Goal: Information Seeking & Learning: Learn about a topic

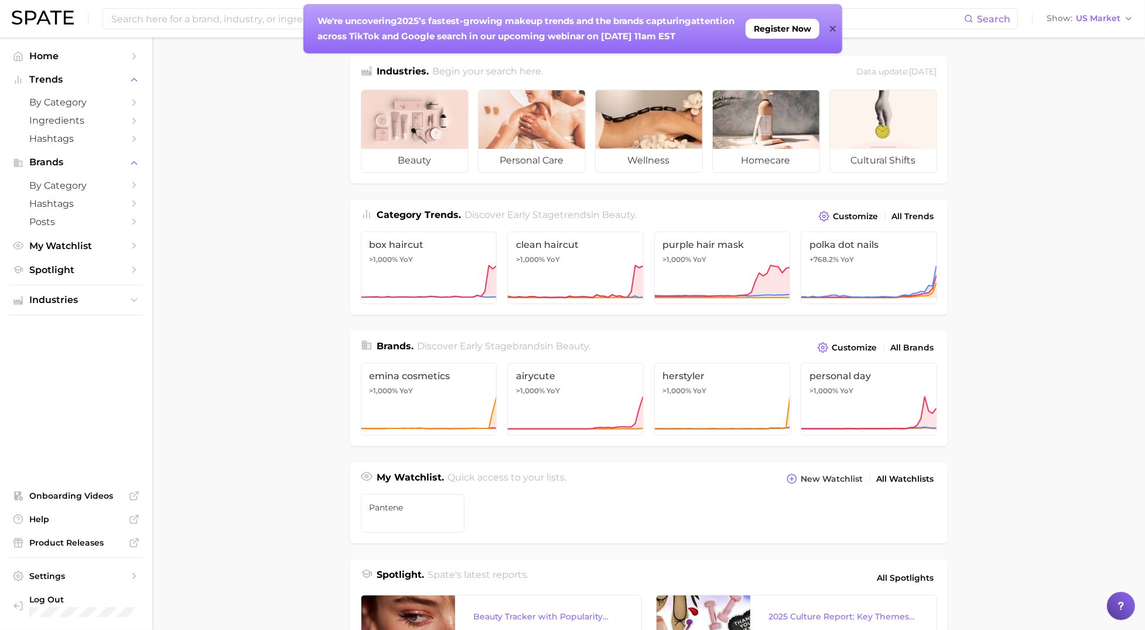
click at [836, 30] on div "We're uncovering 2025’s fastest-growing makeup trends and the brands capturing …" at bounding box center [572, 28] width 539 height 49
click at [42, 61] on span "Home" at bounding box center [76, 55] width 94 height 11
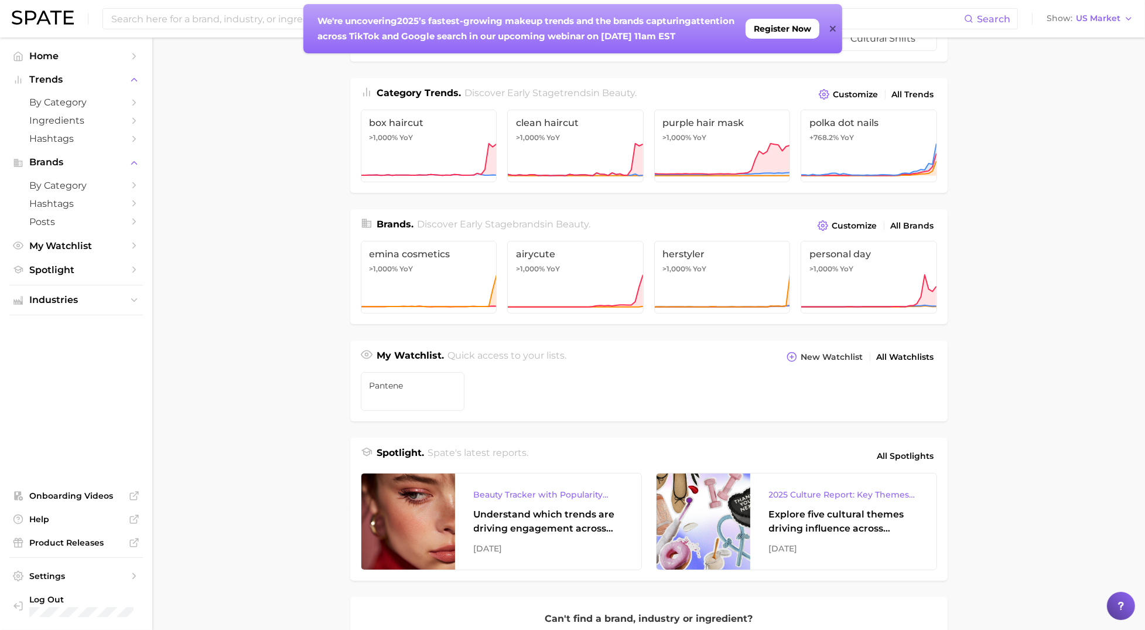
scroll to position [143, 0]
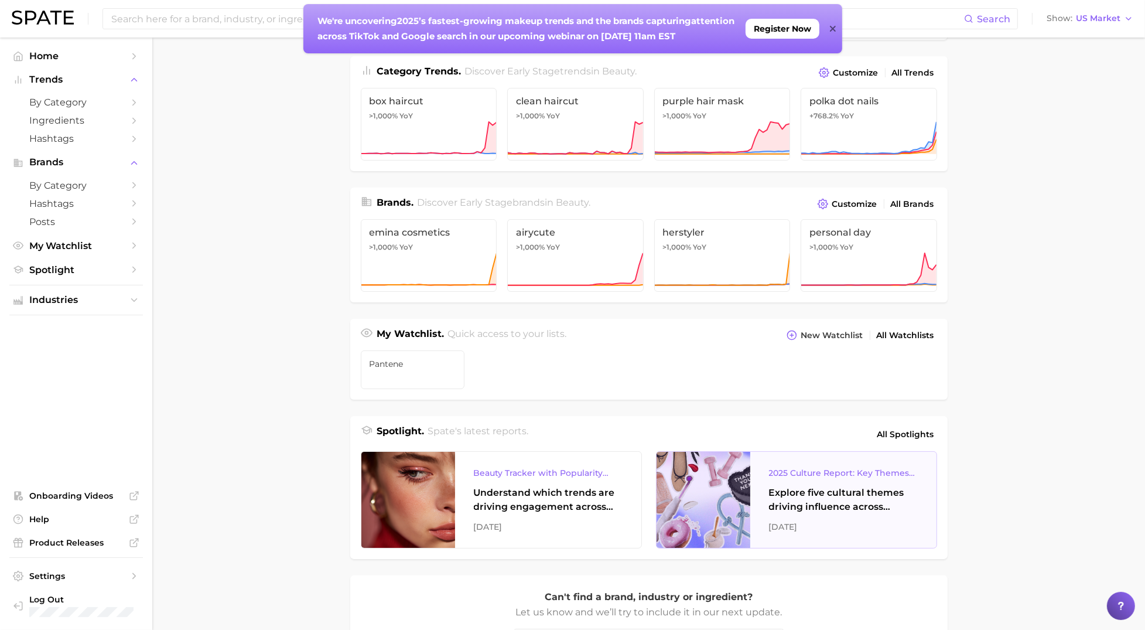
click at [785, 478] on div "2025 Culture Report: Key Themes That Are Shaping Consumer Demand" at bounding box center [843, 473] width 149 height 14
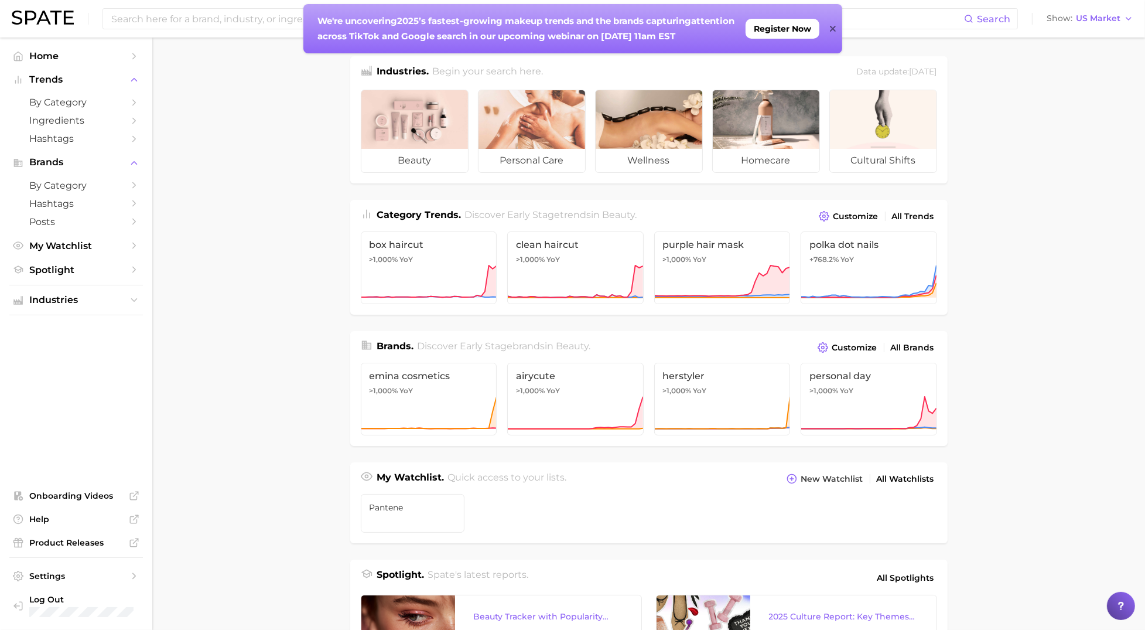
click at [832, 29] on icon at bounding box center [833, 29] width 6 height 6
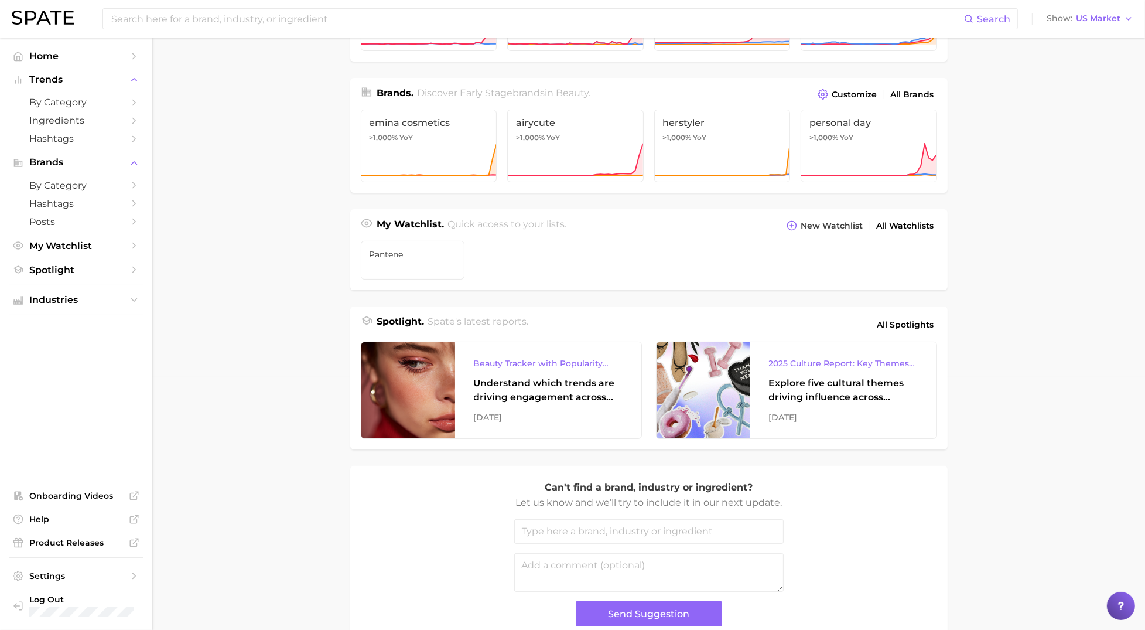
scroll to position [321, 0]
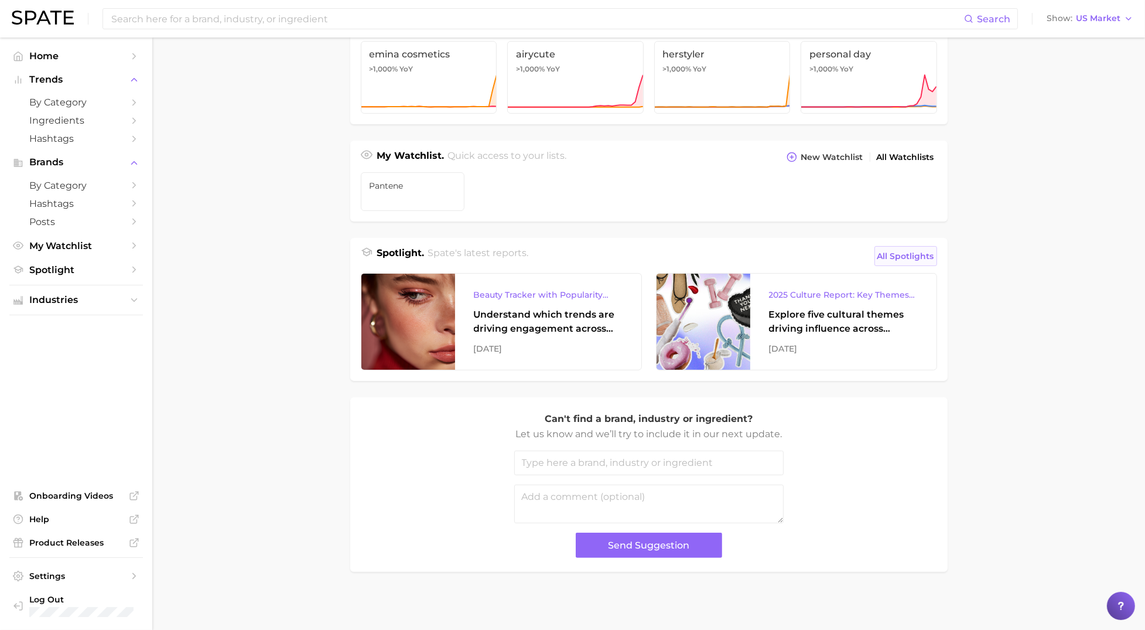
click at [906, 256] on span "All Spotlights" at bounding box center [905, 256] width 57 height 14
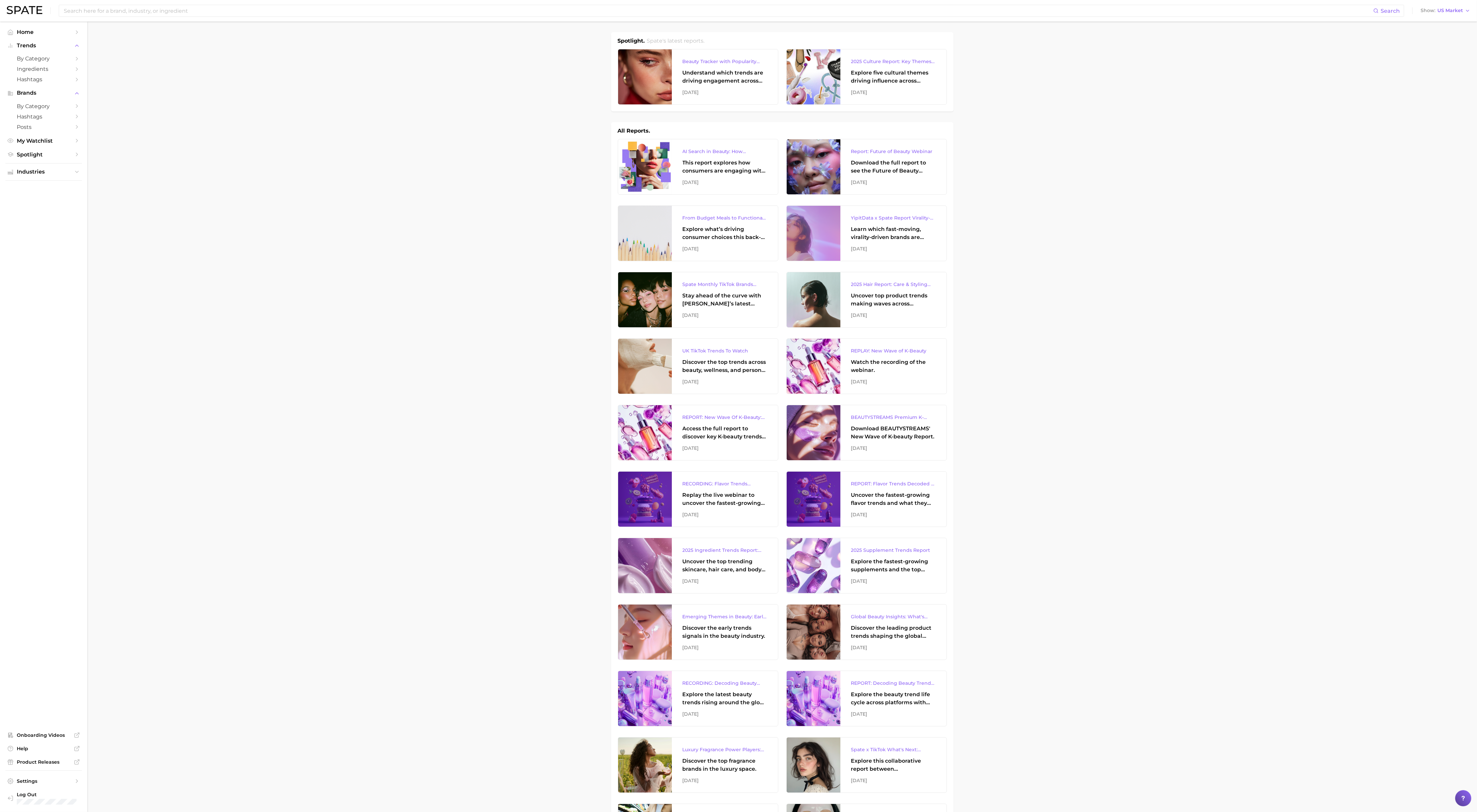
drag, startPoint x: 660, startPoint y: 20, endPoint x: 1019, endPoint y: 675, distance: 746.9
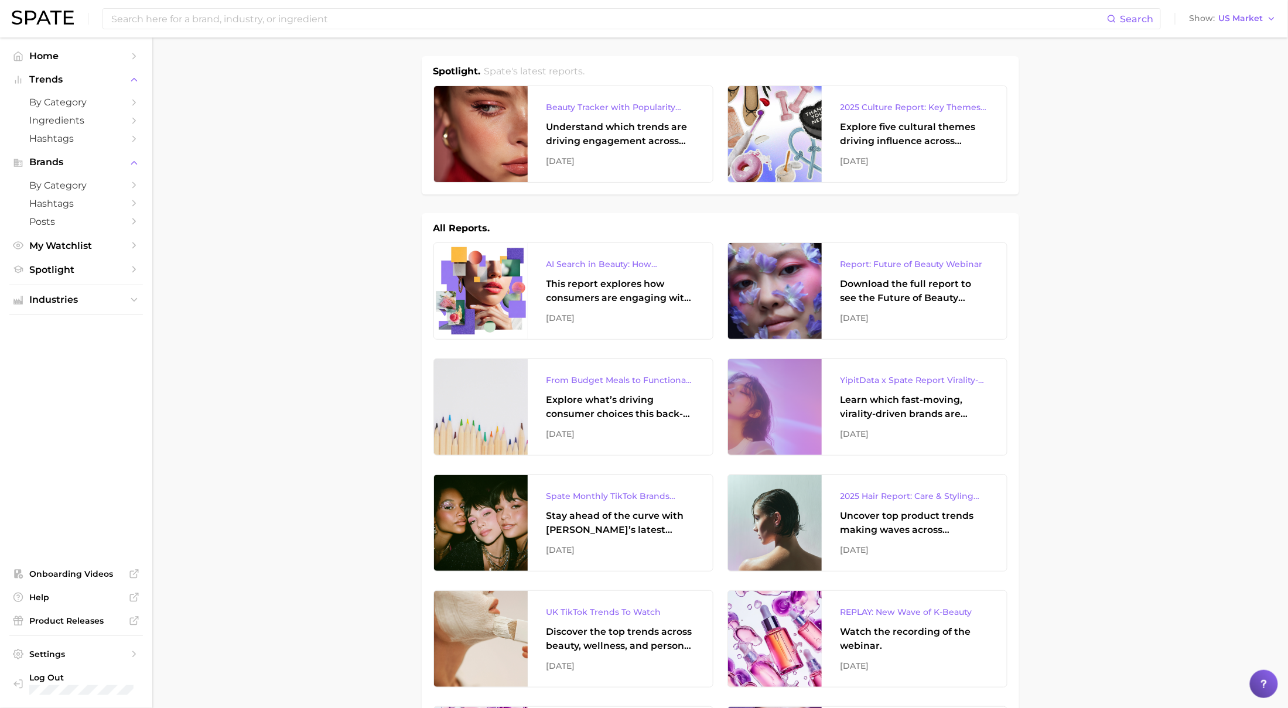
drag, startPoint x: 2564, startPoint y: 3, endPoint x: 1087, endPoint y: 628, distance: 1603.3
